Goal: Browse casually: Explore the website without a specific task or goal

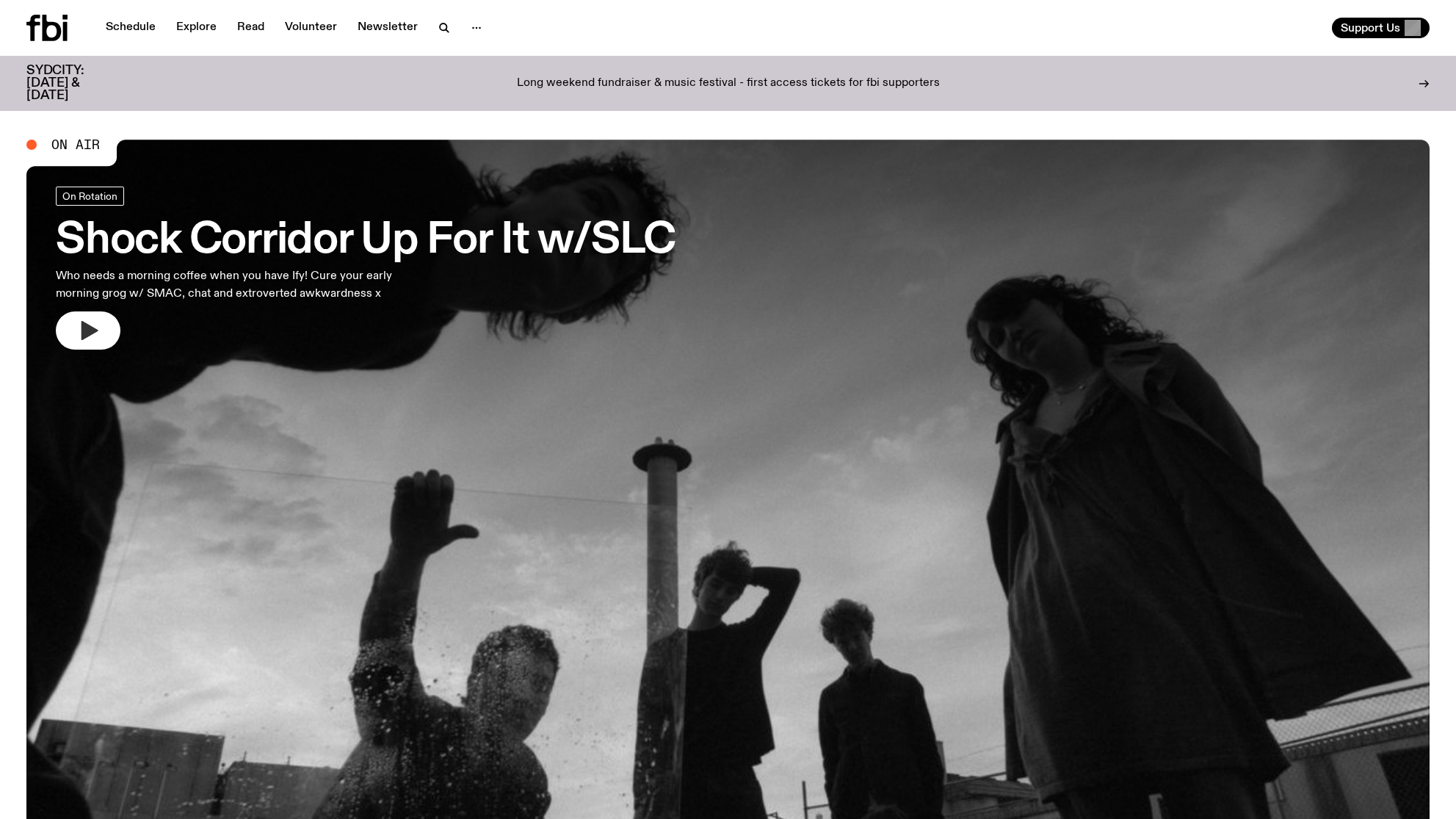
click at [91, 336] on icon "button" at bounding box center [88, 330] width 23 height 23
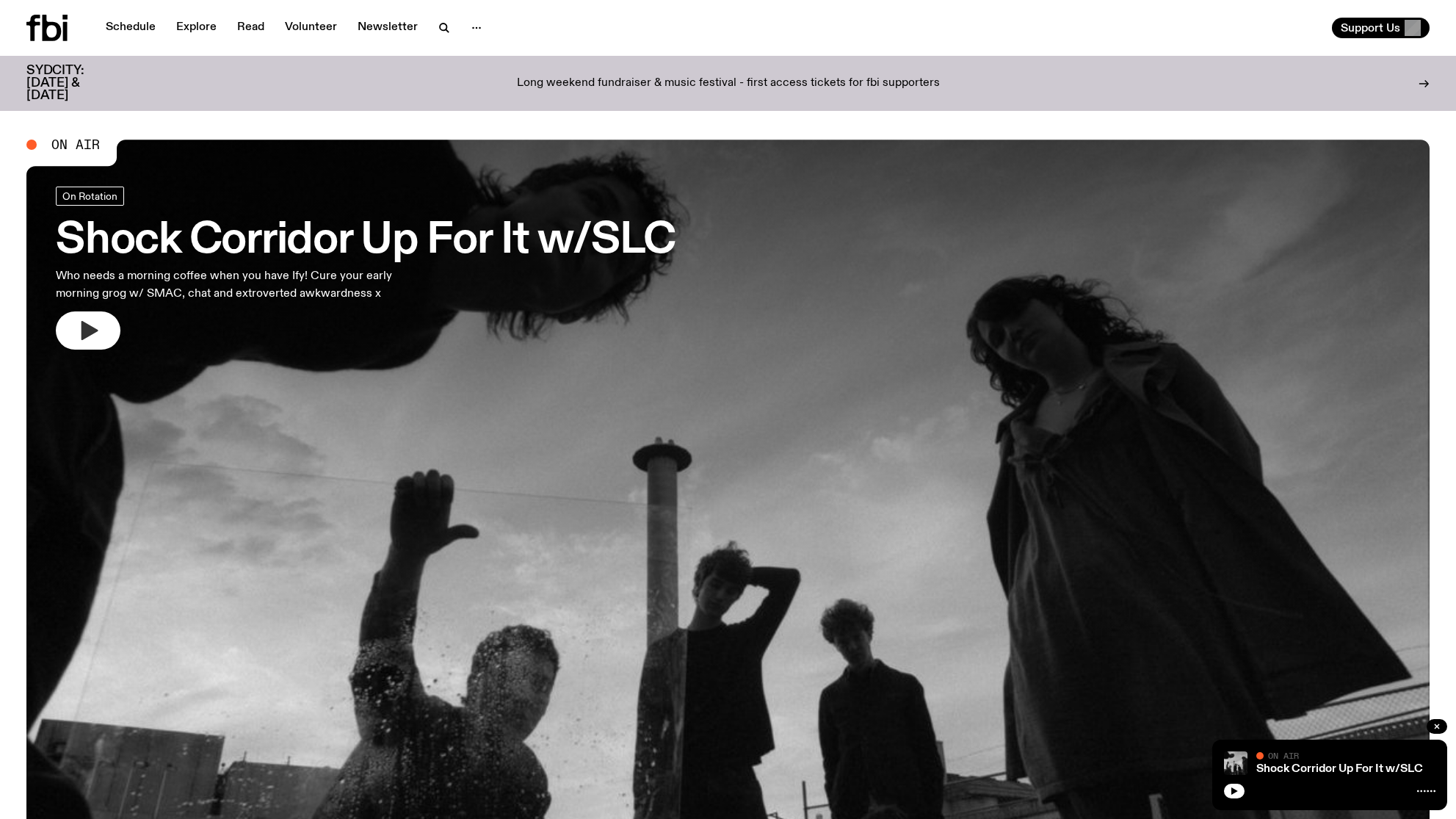
click at [82, 332] on icon "button" at bounding box center [90, 330] width 17 height 19
click at [95, 336] on icon "button" at bounding box center [88, 330] width 23 height 23
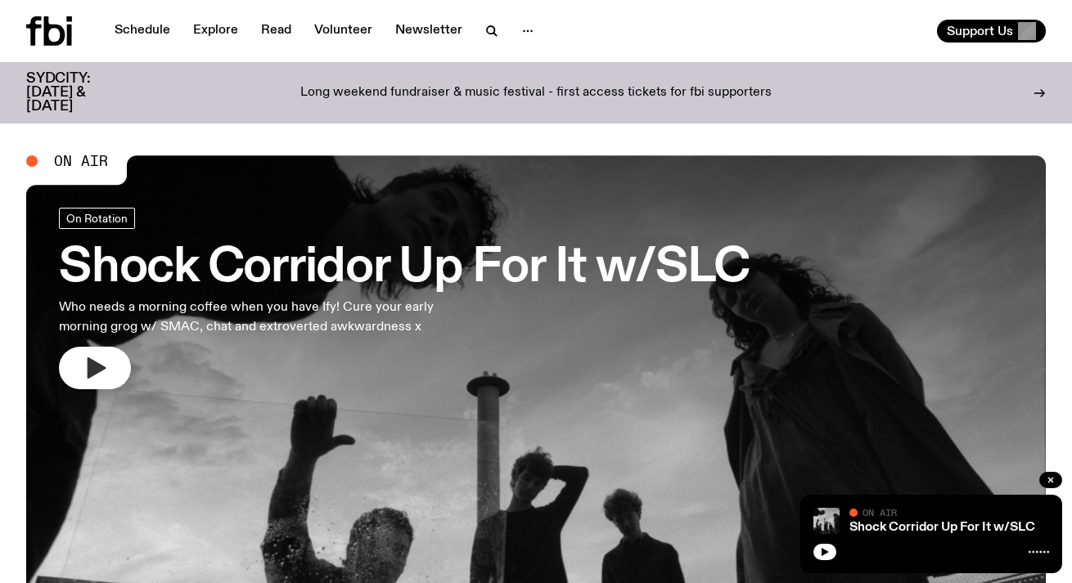
click at [101, 371] on icon "button" at bounding box center [97, 368] width 19 height 21
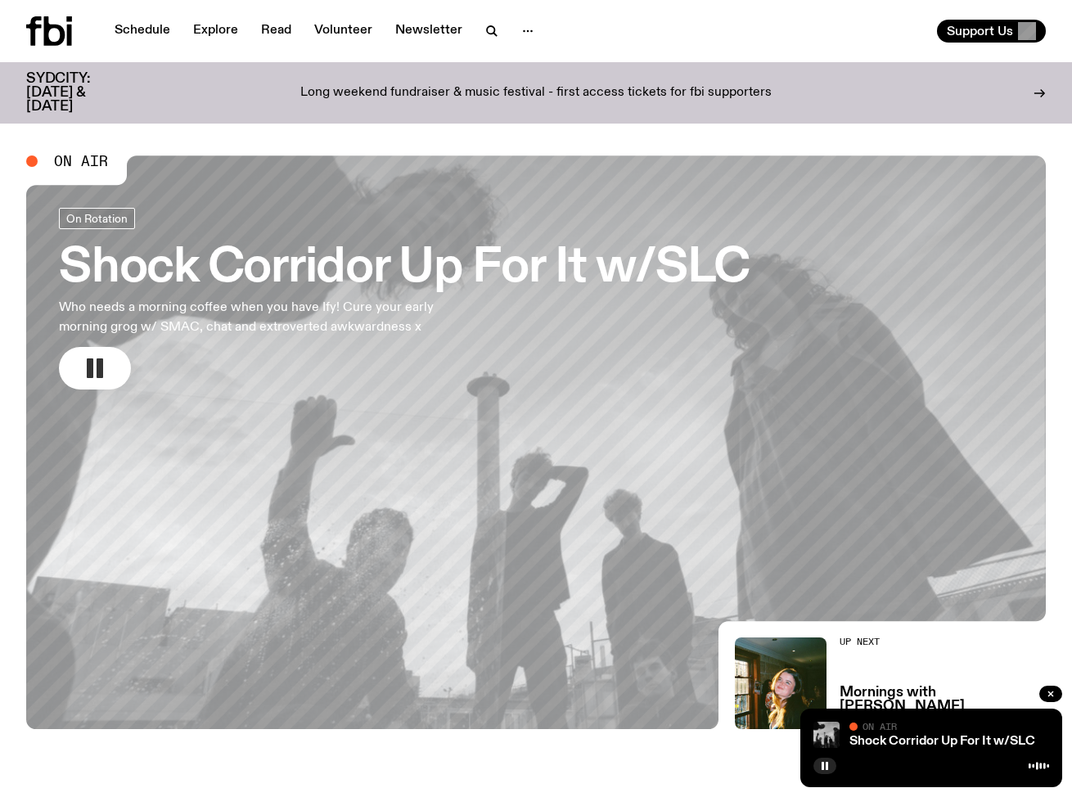
click at [101, 367] on icon "button" at bounding box center [95, 368] width 26 height 26
